Goal: Book appointment/travel/reservation

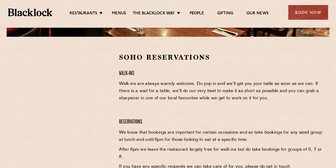
scroll to position [159, 0]
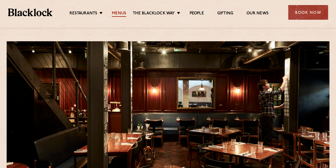
click at [120, 14] on link "Menus" at bounding box center [119, 14] width 14 height 6
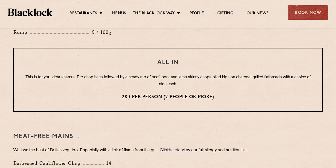
scroll to position [505, 0]
